Goal: Connect with others: Connect with others

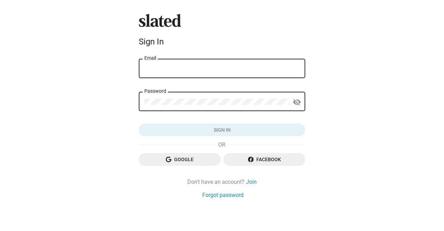
click at [254, 74] on div "Email" at bounding box center [221, 68] width 155 height 20
type input "kurtfried1@yahoo.com"
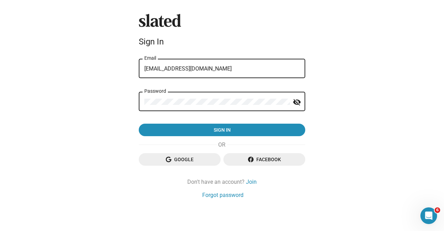
click at [139, 124] on button "Sign in" at bounding box center [222, 130] width 167 height 12
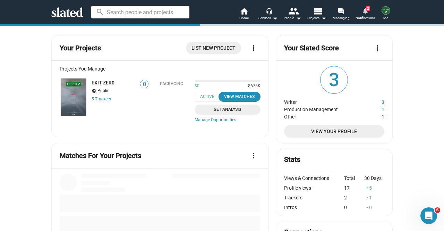
click at [364, 15] on span "Notifications" at bounding box center [365, 18] width 19 height 8
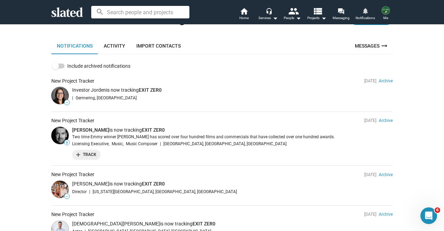
scroll to position [69, 0]
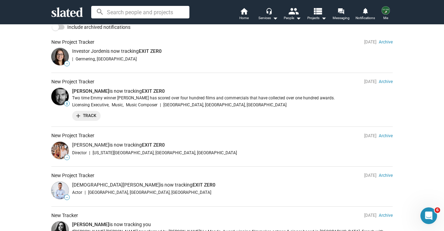
click at [59, 93] on img at bounding box center [59, 96] width 17 height 17
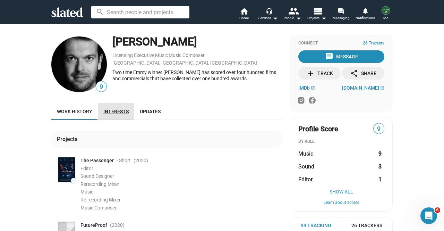
click at [117, 112] on span "Interests" at bounding box center [115, 112] width 25 height 6
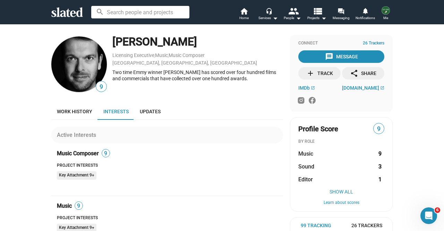
scroll to position [104, 0]
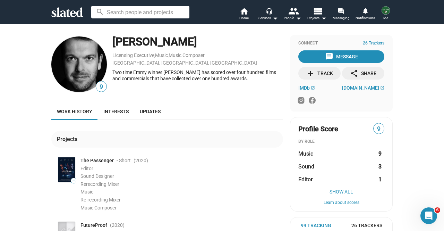
click at [332, 74] on span "add Track" at bounding box center [320, 73] width 40 height 12
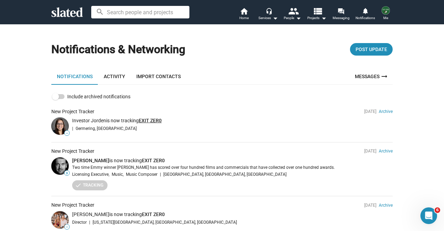
click at [158, 123] on link "EXIT ZER0" at bounding box center [150, 121] width 23 height 6
click at [56, 123] on img at bounding box center [59, 125] width 17 height 17
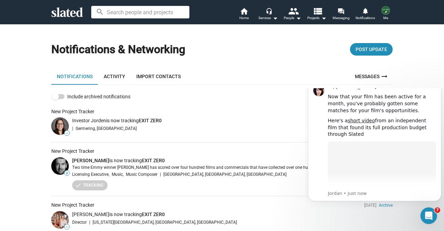
click at [74, 121] on span "Investor Jorden" at bounding box center [89, 121] width 34 height 6
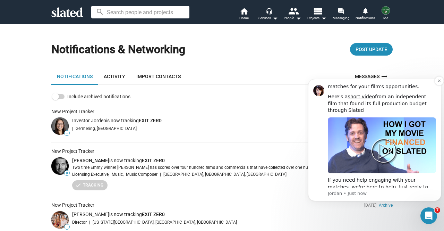
scroll to position [34, 0]
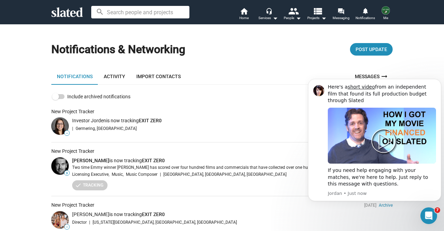
click at [440, 81] on icon "Dismiss notification" at bounding box center [440, 81] width 4 height 4
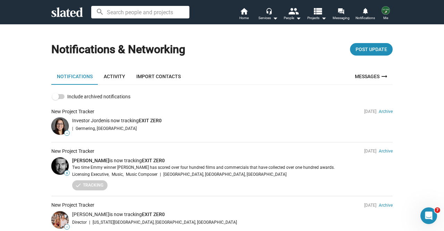
click at [60, 126] on img at bounding box center [59, 125] width 17 height 17
click at [92, 128] on span "Germering, Germany" at bounding box center [106, 128] width 61 height 6
click at [55, 120] on img at bounding box center [59, 125] width 17 height 17
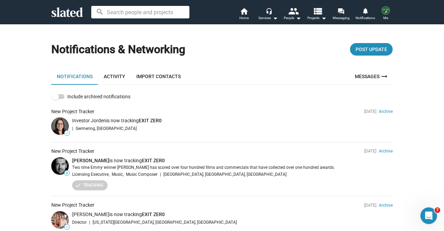
click at [119, 11] on input at bounding box center [140, 12] width 98 height 12
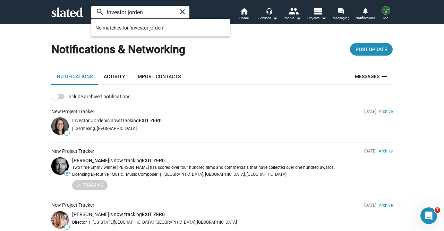
type input "investor jorden"
click at [80, 119] on span "Investor Jorden" at bounding box center [89, 121] width 34 height 6
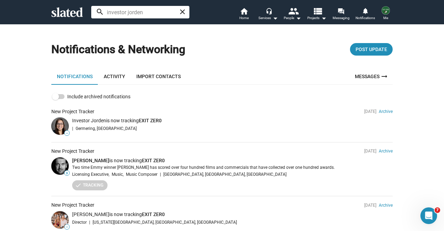
click at [65, 132] on span "—" at bounding box center [67, 133] width 5 height 4
click at [182, 10] on mat-icon "close" at bounding box center [182, 12] width 8 height 8
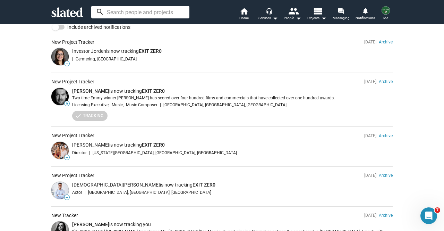
click at [74, 144] on span "Kate Winter" at bounding box center [90, 145] width 37 height 6
click at [55, 157] on img at bounding box center [59, 150] width 17 height 17
click at [55, 153] on img at bounding box center [59, 150] width 17 height 17
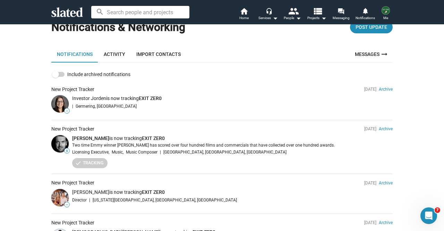
scroll to position [0, 0]
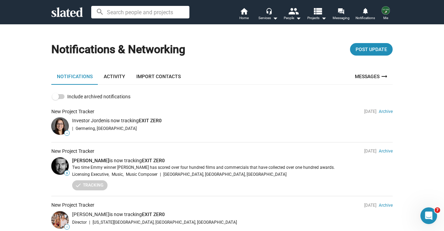
click at [60, 14] on icon at bounding box center [67, 12] width 32 height 10
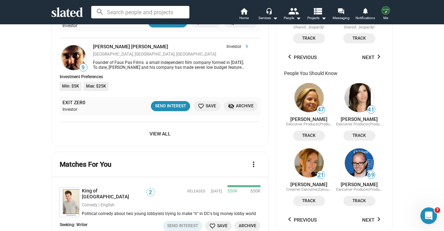
scroll to position [590, 0]
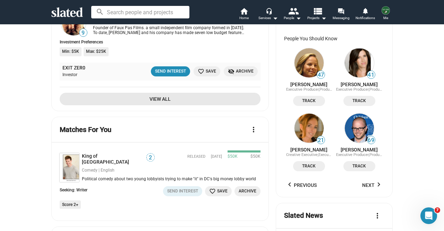
click at [159, 97] on span "View All" at bounding box center [160, 99] width 190 height 12
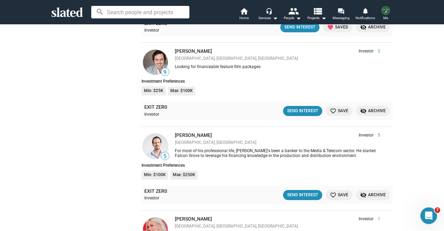
scroll to position [625, 0]
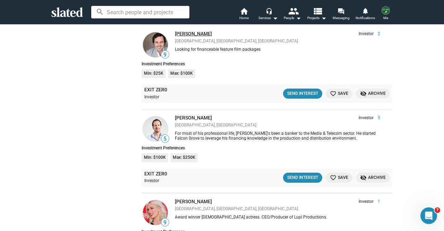
click at [184, 35] on link "[PERSON_NAME]" at bounding box center [193, 34] width 37 height 6
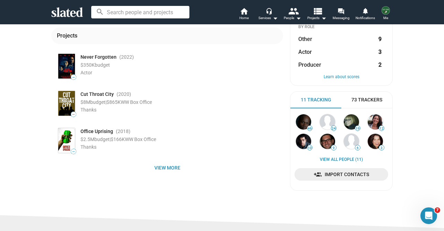
scroll to position [104, 0]
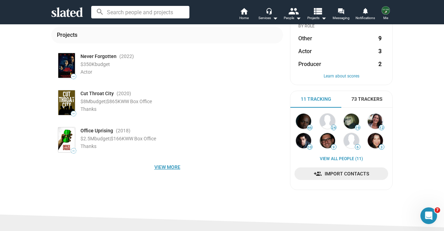
click at [176, 170] on span "View more" at bounding box center [167, 167] width 221 height 12
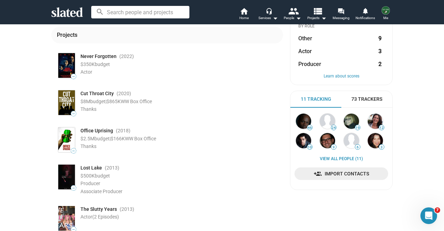
scroll to position [0, 0]
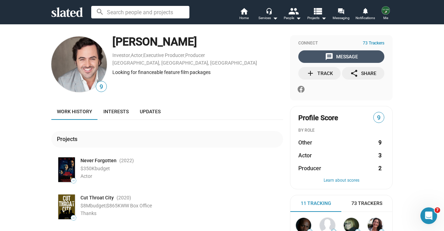
click at [330, 56] on div "message Message" at bounding box center [341, 56] width 33 height 12
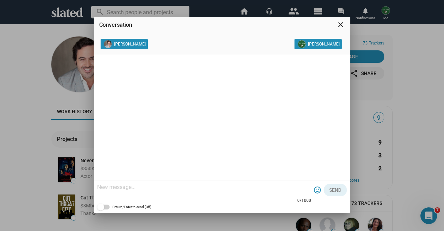
click at [225, 186] on textarea at bounding box center [204, 187] width 214 height 7
paste textarea "Lo ipsu do Sita, con A el sed do eiu temporinc utl etd magn ALIQ ENIM, a minimv…"
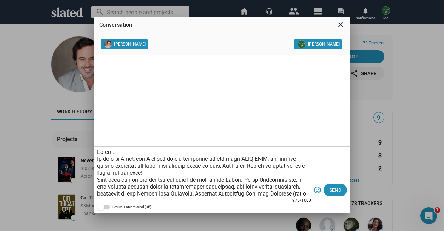
click at [121, 153] on textarea at bounding box center [204, 173] width 214 height 49
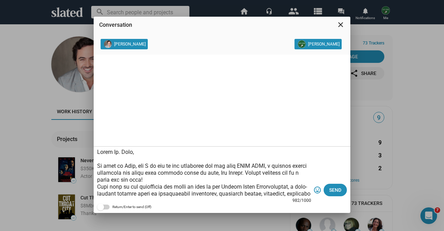
click at [138, 164] on textarea at bounding box center [204, 173] width 214 height 49
click at [207, 177] on textarea at bounding box center [204, 173] width 214 height 49
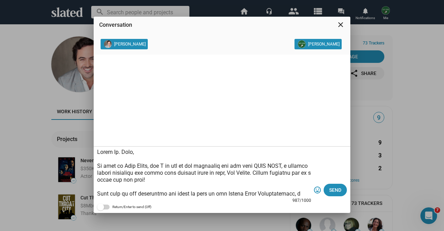
click at [189, 171] on textarea at bounding box center [204, 173] width 214 height 49
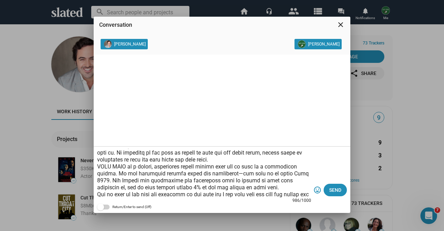
scroll to position [69, 0]
click at [249, 159] on textarea at bounding box center [204, 173] width 214 height 49
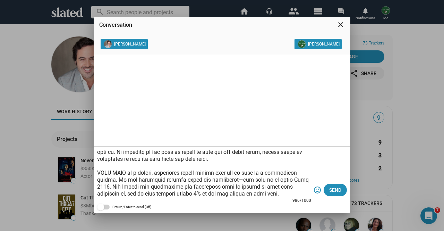
scroll to position [76, 0]
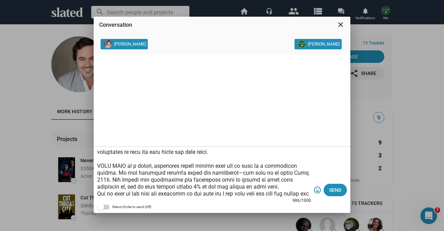
click at [249, 188] on textarea at bounding box center [204, 173] width 214 height 49
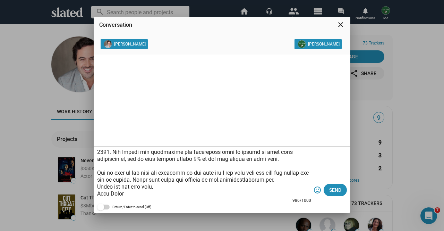
scroll to position [118, 0]
click at [304, 166] on textarea at bounding box center [204, 173] width 214 height 49
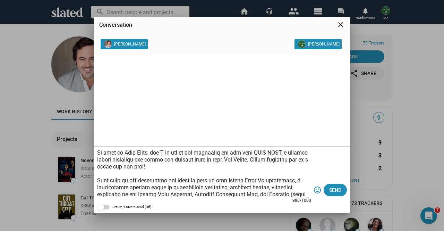
scroll to position [0, 0]
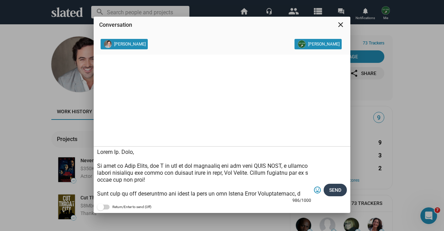
type textarea "Lorem Ip. Dolo, Si amet co Adip Elits, doe T in utl et dol magnaaliq eni adm ve…"
click at [343, 192] on button "Send" at bounding box center [335, 190] width 23 height 12
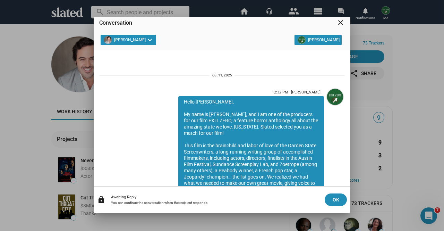
scroll to position [121, 0]
